Goal: Navigation & Orientation: Find specific page/section

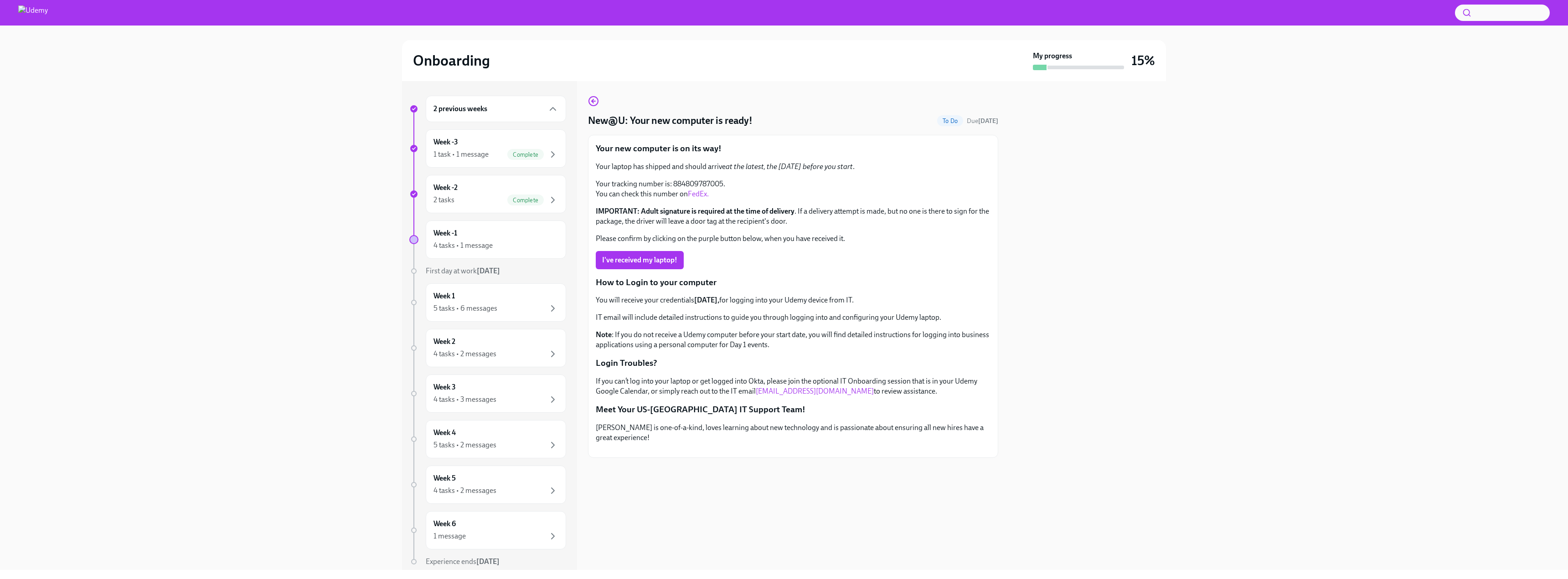
scroll to position [13, 0]
click at [665, 179] on p "Your tracking number is: 884809787005. You can check this number on FedEx." at bounding box center [793, 189] width 394 height 20
click at [482, 184] on div "Week -2 2 tasks Complete" at bounding box center [495, 193] width 125 height 23
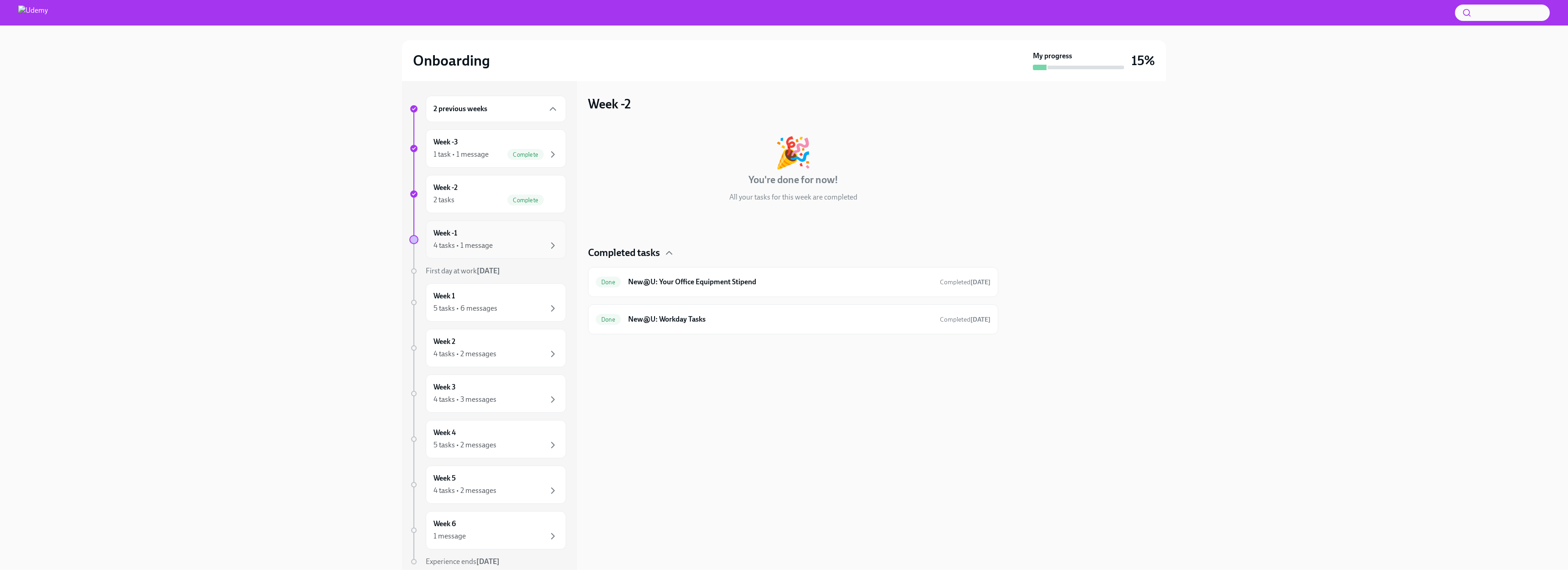
click at [488, 249] on div "4 tasks • 1 message" at bounding box center [463, 245] width 59 height 10
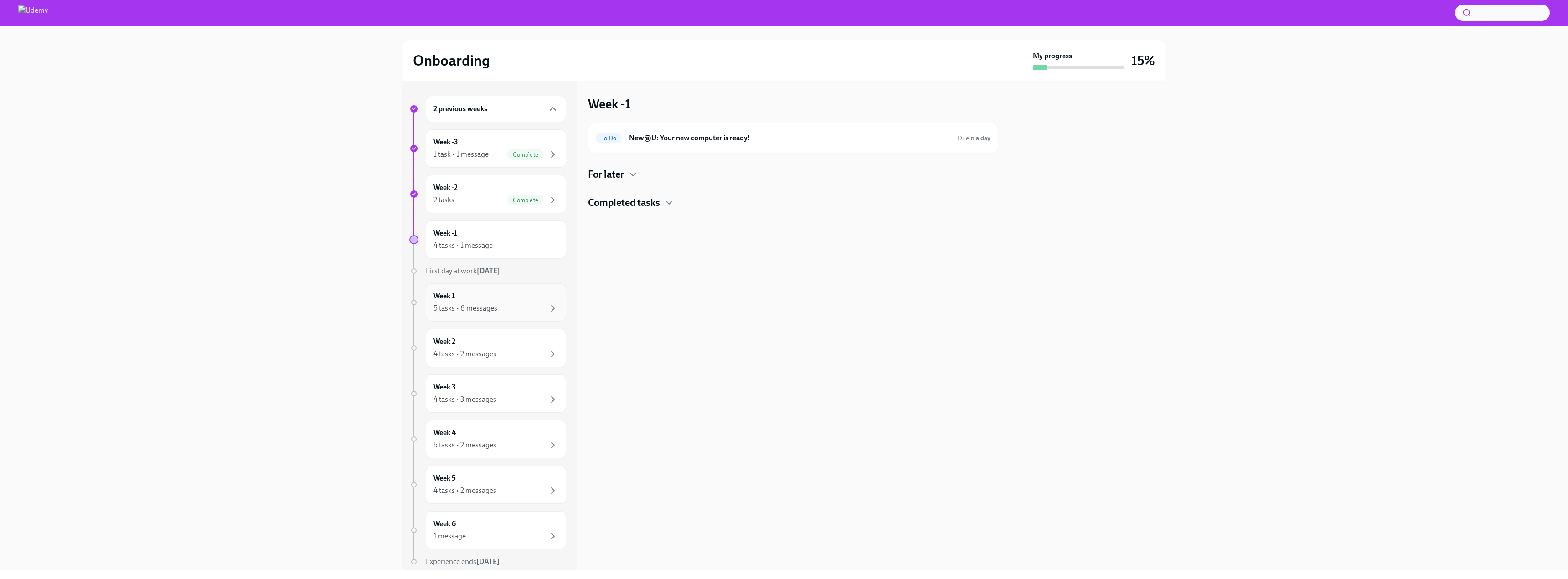
click at [511, 300] on div "Week 1 5 tasks • 6 messages" at bounding box center [495, 302] width 125 height 23
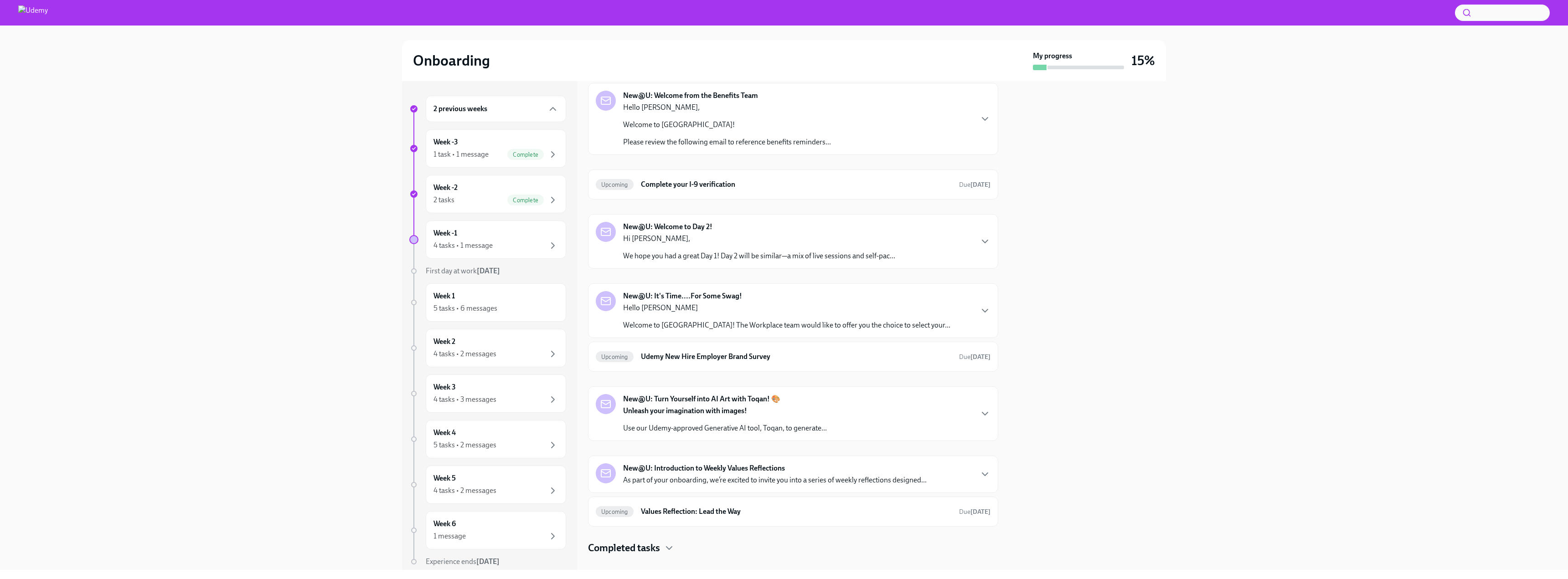
scroll to position [151, 0]
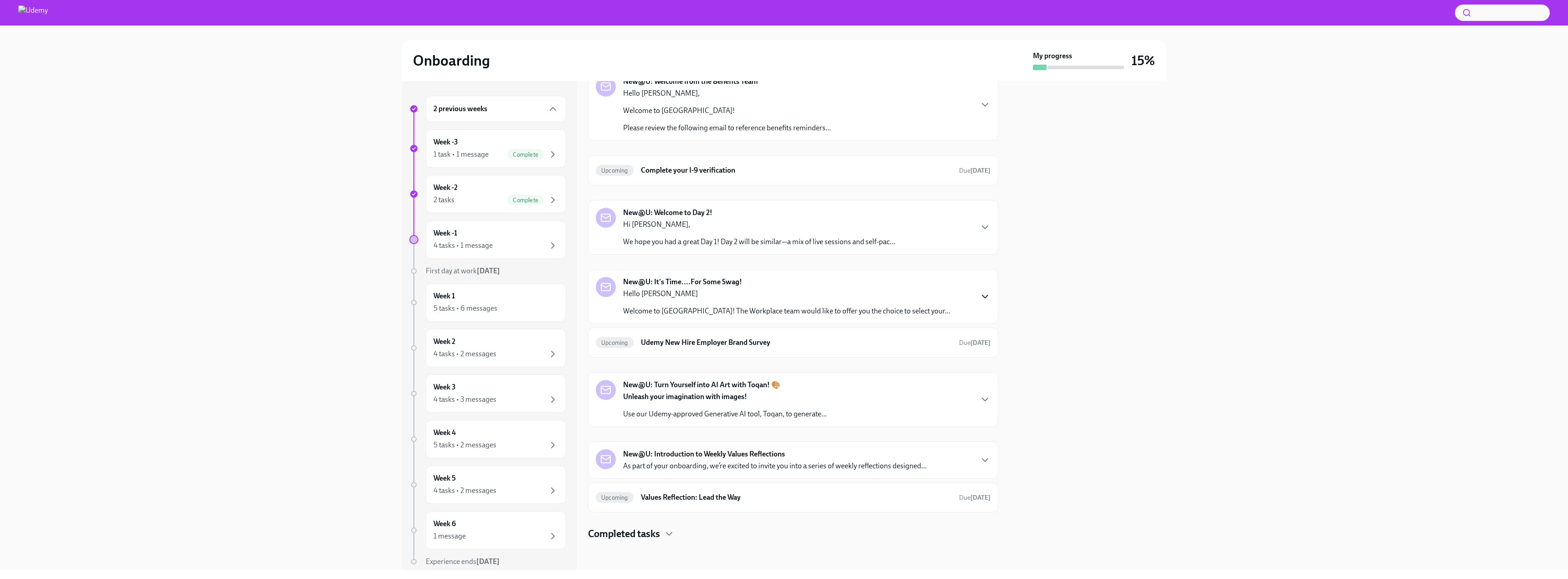
click at [981, 296] on icon "button" at bounding box center [985, 297] width 11 height 11
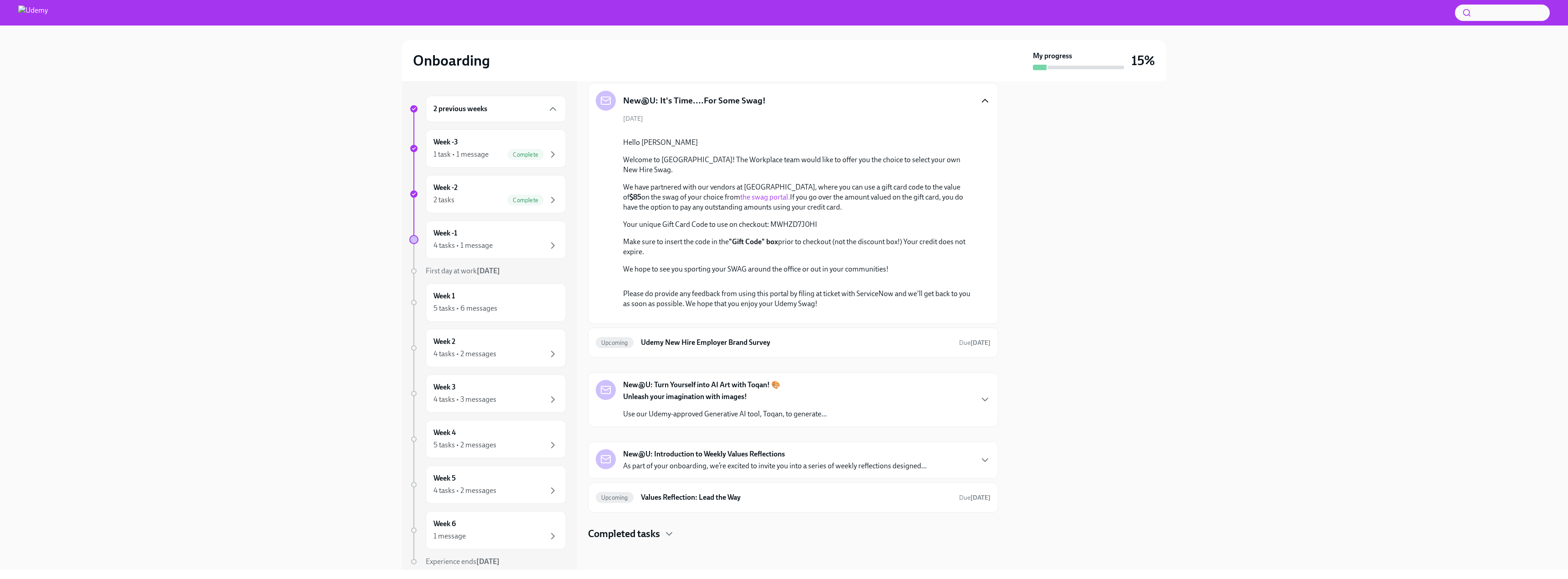
scroll to position [577, 0]
click at [839, 403] on div "New@U: Turn Yourself into AI Art with Toqan! 🎨 Unleash your imagination with im…" at bounding box center [793, 400] width 394 height 39
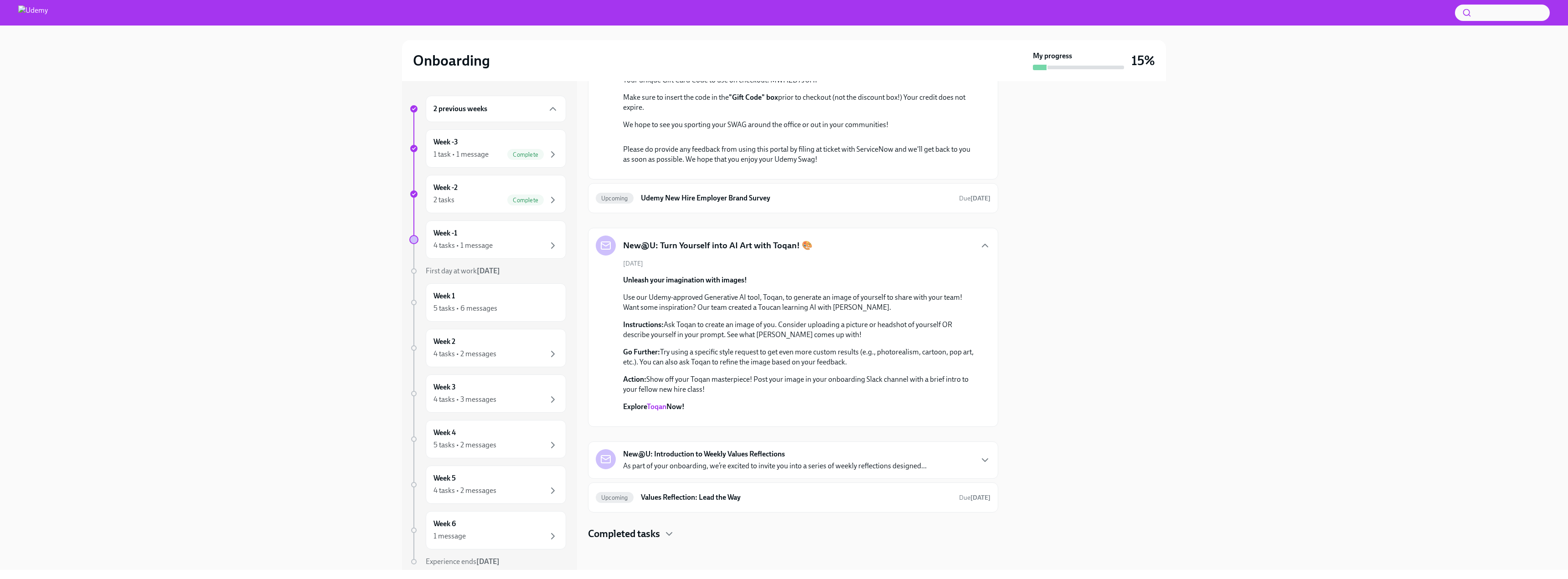
scroll to position [893, 0]
click at [484, 349] on div "4 tasks • 2 messages" at bounding box center [464, 354] width 63 height 10
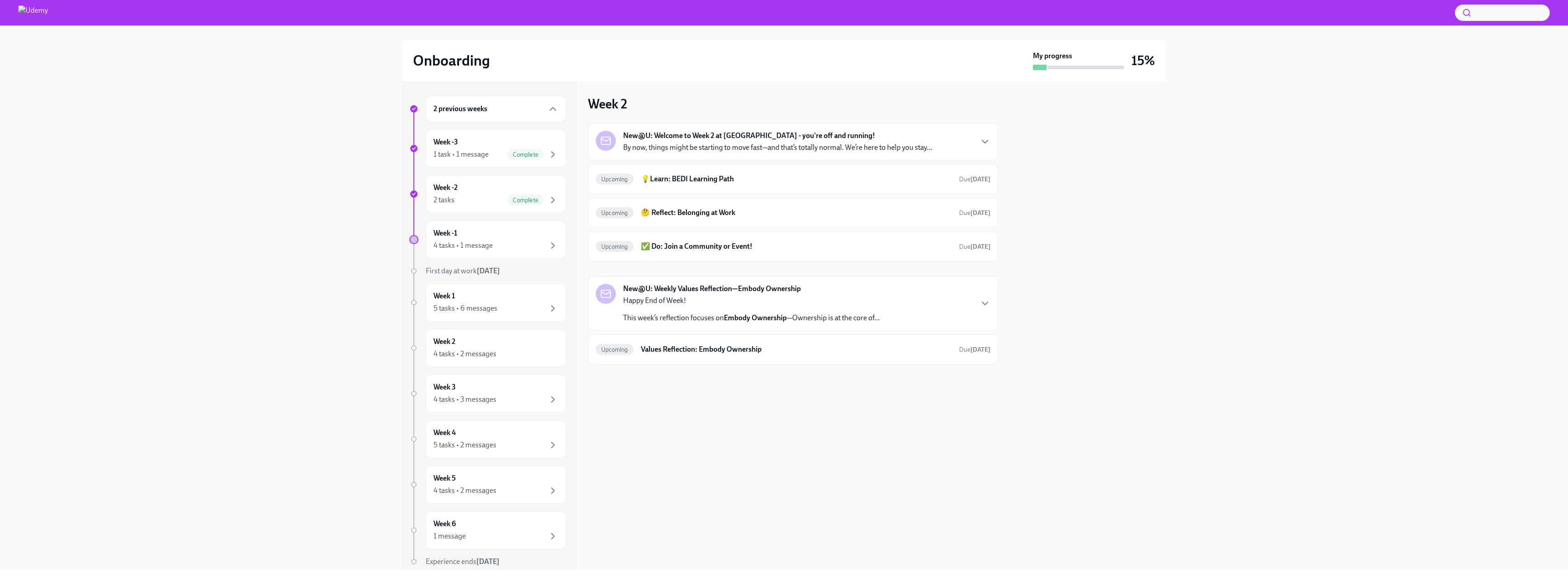
scroll to position [33, 0]
click at [493, 364] on div "4 tasks • 3 messages" at bounding box center [464, 366] width 63 height 10
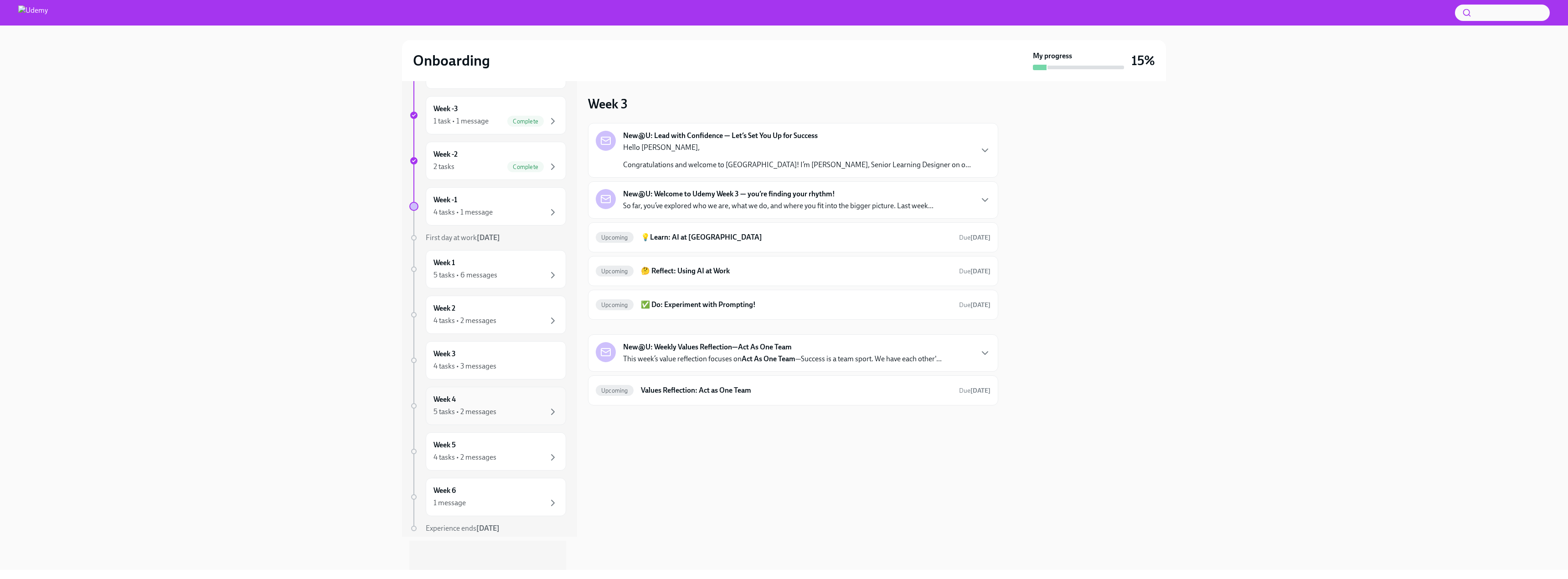
click at [503, 405] on div "Week 4 5 tasks • 2 messages" at bounding box center [495, 405] width 125 height 23
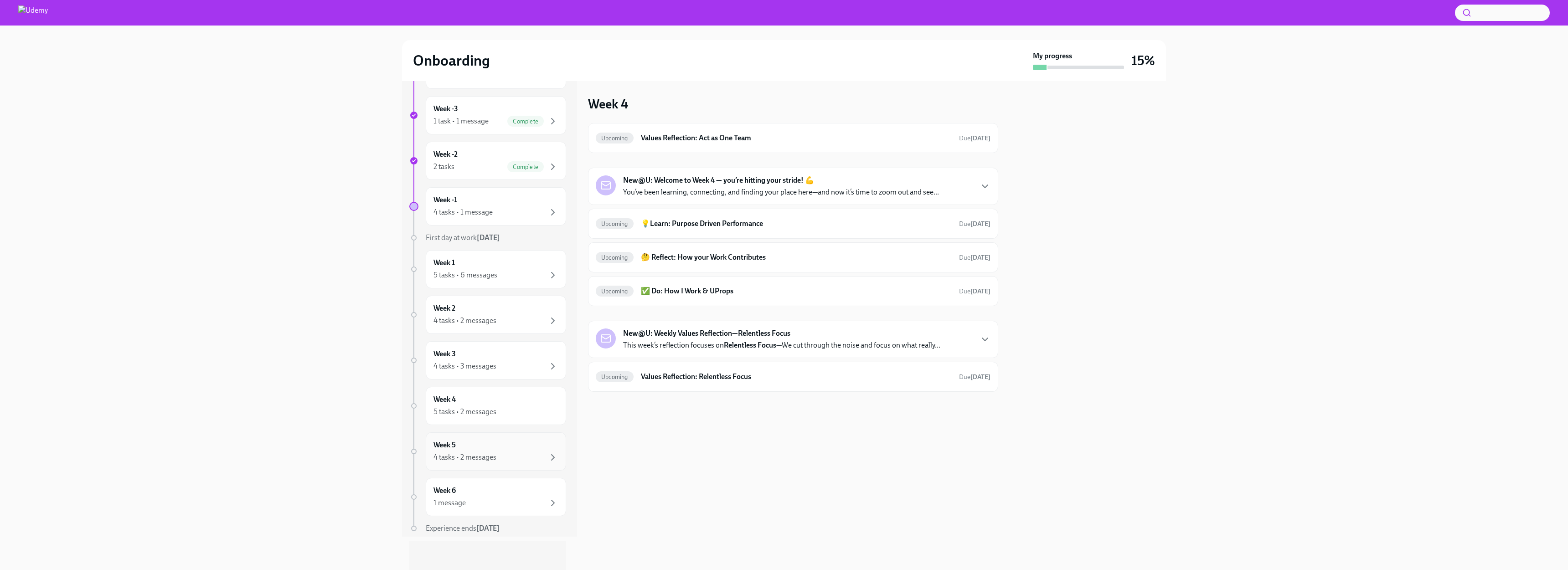
click at [506, 442] on div "Week 5 4 tasks • 2 messages" at bounding box center [495, 451] width 125 height 23
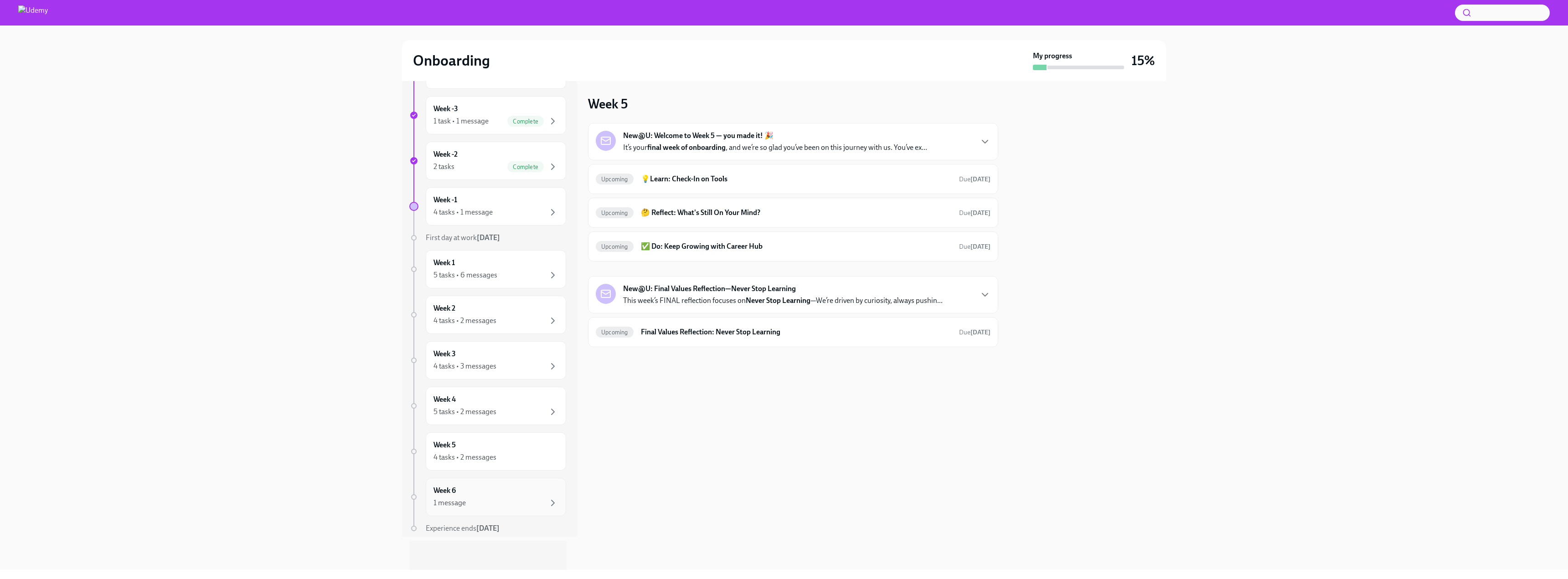
click at [505, 492] on div "Week 6 1 message" at bounding box center [495, 496] width 125 height 23
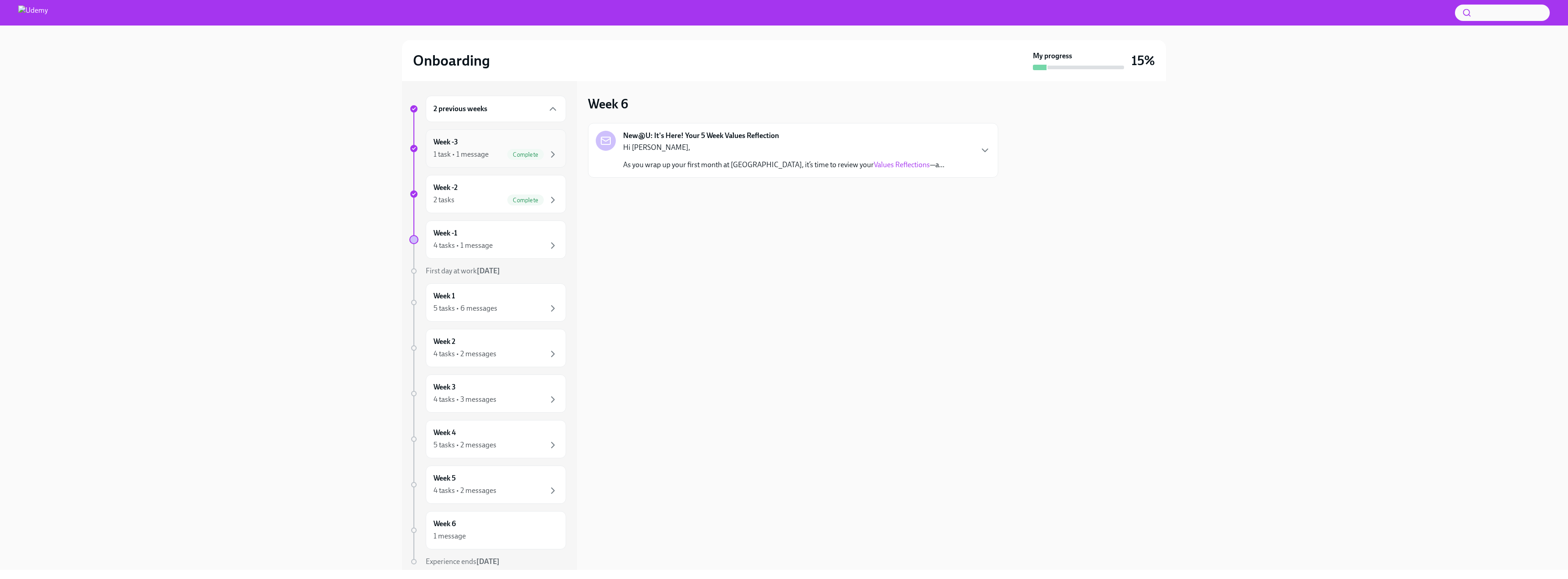
click at [482, 149] on div "1 task • 1 message Complete" at bounding box center [495, 154] width 125 height 11
